Goal: Find specific page/section: Find specific page/section

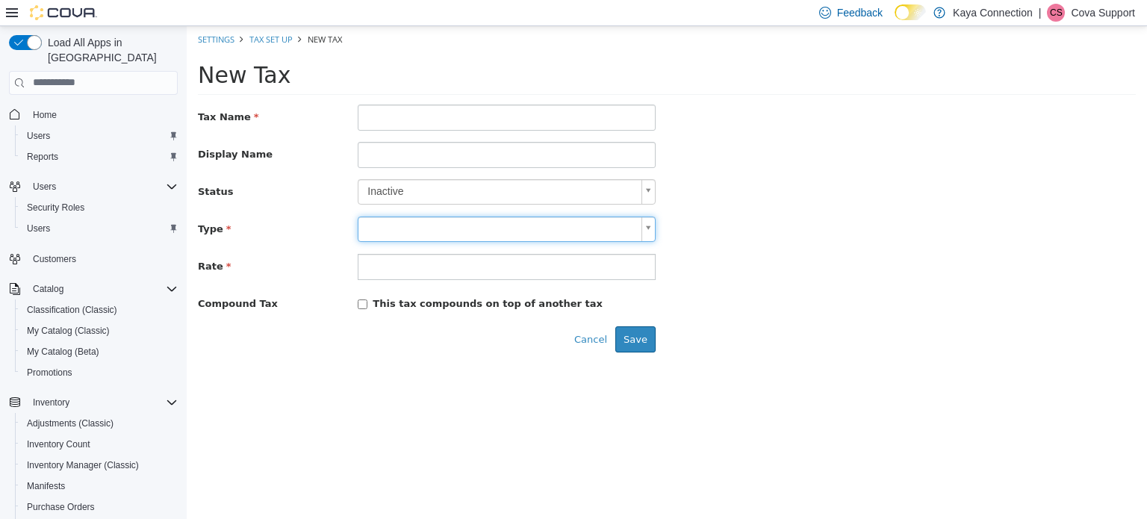
scroll to position [254, 0]
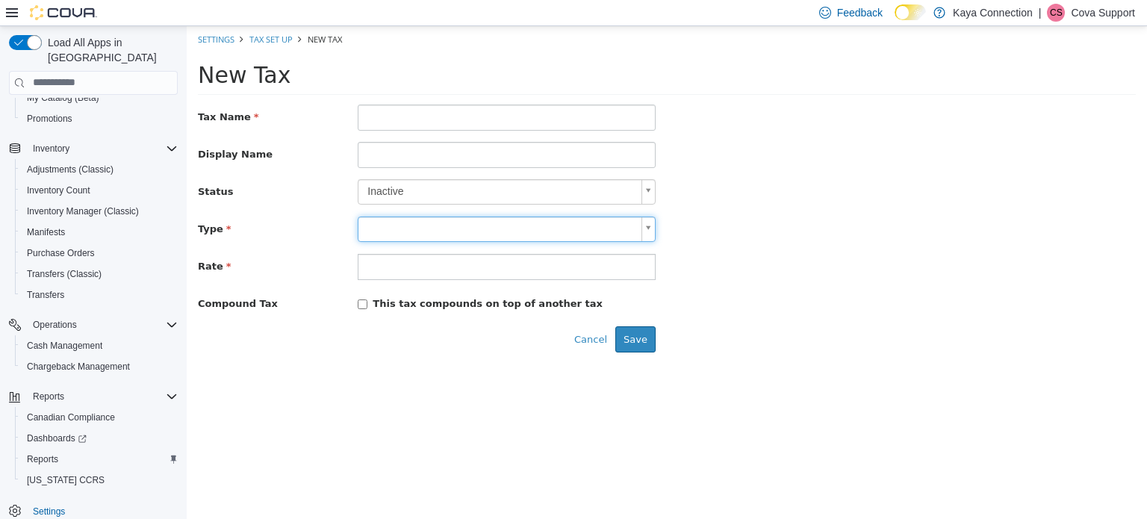
click at [1100, 17] on p "Cova Support" at bounding box center [1102, 13] width 64 height 18
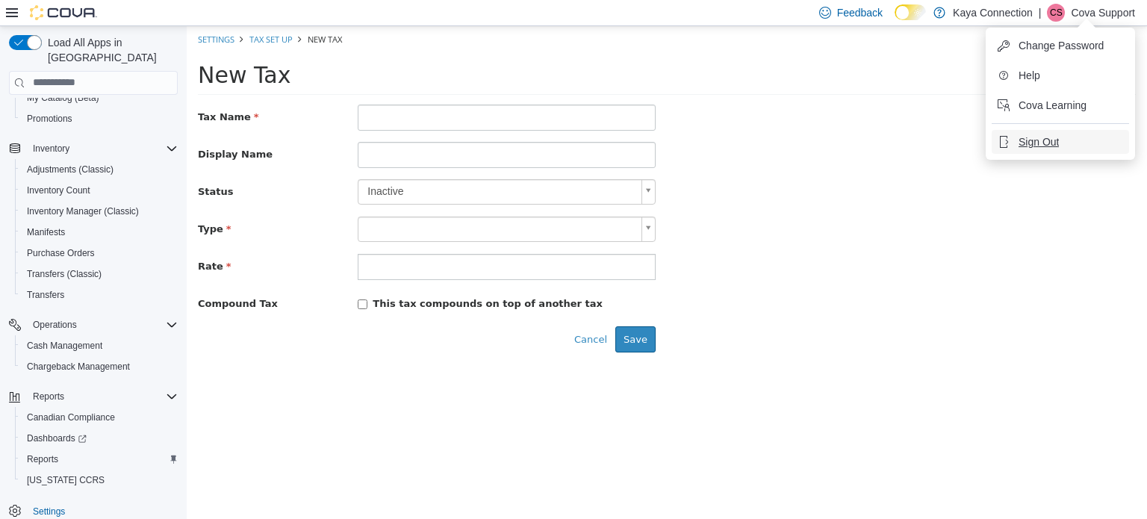
click at [1029, 149] on button "Sign Out" at bounding box center [1059, 142] width 137 height 24
